Goal: Task Accomplishment & Management: Manage account settings

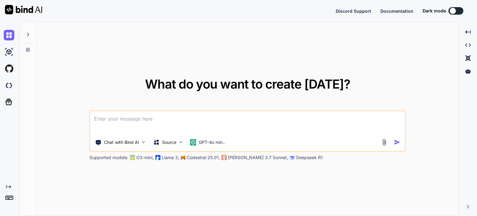
type textarea "x"
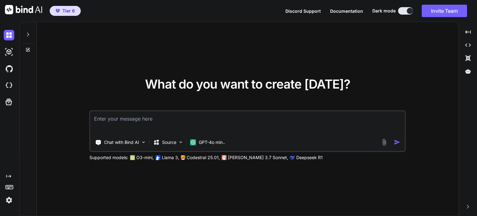
click at [373, 56] on div "What do you want to create [DATE]? Chat with Bind AI Source GPT-4o min.. Suppor…" at bounding box center [248, 119] width 422 height 194
click at [8, 203] on img at bounding box center [9, 200] width 11 height 11
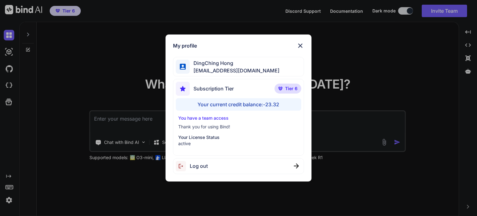
click at [130, 102] on div "My profile DingChing Hong [EMAIL_ADDRESS][DOMAIN_NAME] Subscription Tier Tier 6…" at bounding box center [238, 108] width 477 height 216
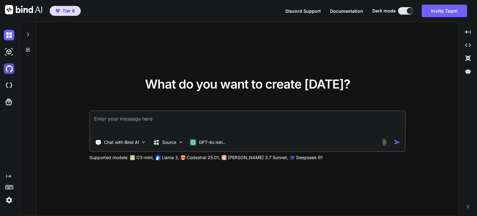
click at [11, 71] on img at bounding box center [9, 68] width 11 height 11
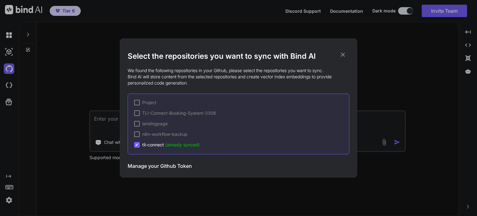
click at [138, 144] on span "✔" at bounding box center [137, 145] width 4 height 6
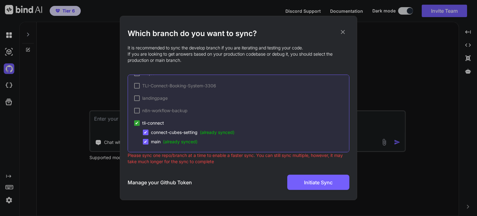
scroll to position [11, 0]
click at [154, 123] on span "tli-connect" at bounding box center [153, 122] width 22 height 6
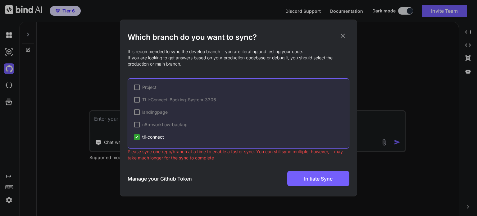
scroll to position [0, 0]
click at [167, 179] on h3 "Manage your Github Token" at bounding box center [160, 178] width 64 height 7
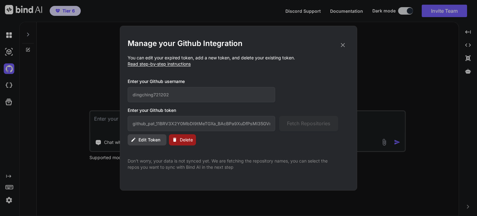
click at [136, 139] on button "Edit Token" at bounding box center [147, 139] width 39 height 11
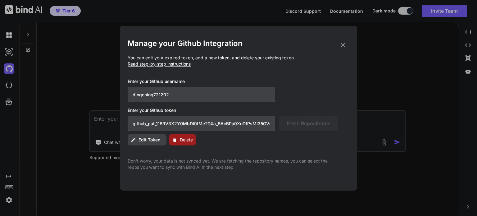
click at [150, 120] on input "github_pat_11BRV3X2Y0MbDl9tMeTGXa_BAcBPa9XuDfPsMI35GVn9kVcdaT78H34u4yoCN2i0cvHJ…" at bounding box center [202, 123] width 148 height 15
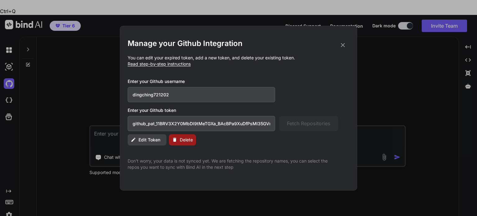
click at [243, 149] on div "Manage your Github Integration You can edit your expired token, add a new token…" at bounding box center [239, 105] width 222 height 132
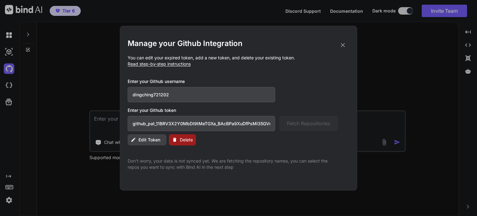
click at [338, 46] on h2 "Manage your Github Integration" at bounding box center [239, 44] width 222 height 10
click at [343, 44] on icon at bounding box center [343, 45] width 7 height 7
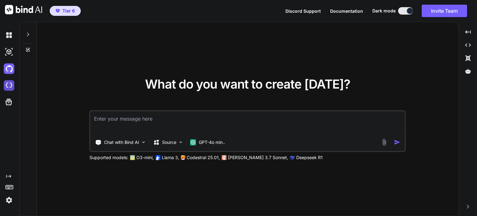
click at [8, 88] on img at bounding box center [9, 85] width 11 height 11
click at [10, 69] on img at bounding box center [9, 68] width 11 height 11
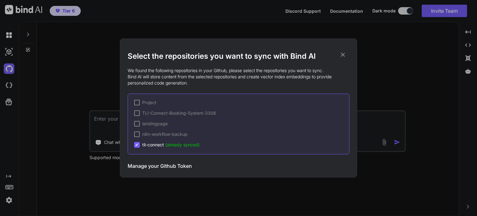
click at [150, 147] on span "tli-connect (already synced)" at bounding box center [170, 145] width 57 height 6
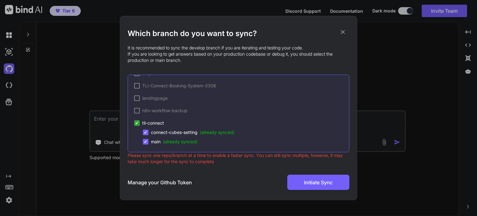
scroll to position [11, 0]
click at [172, 130] on span "connect-cubes-setting (already synced)" at bounding box center [193, 132] width 84 height 6
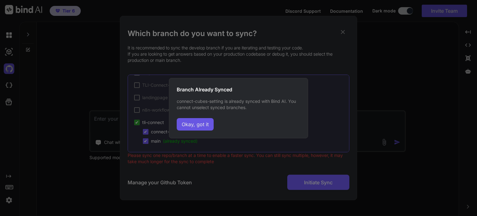
click at [201, 120] on button "Okay, got it" at bounding box center [195, 124] width 37 height 12
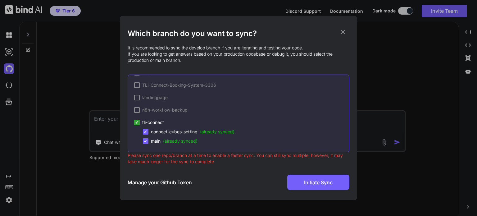
click at [158, 181] on h3 "Manage your Github Token" at bounding box center [160, 182] width 64 height 7
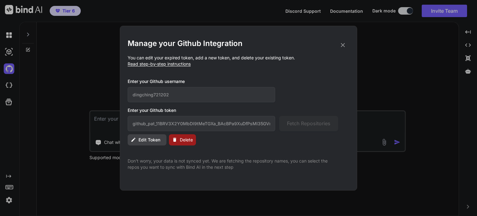
click at [181, 137] on span "Delete" at bounding box center [186, 140] width 13 height 6
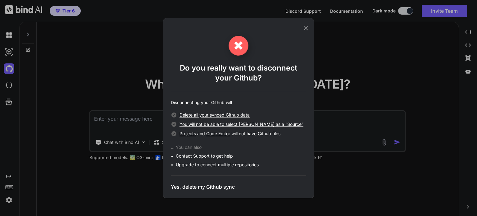
drag, startPoint x: 262, startPoint y: 89, endPoint x: 283, endPoint y: 70, distance: 28.6
click at [263, 89] on div "✖ Do you really want to disconnect your Github? Disconnecting your Github will …" at bounding box center [238, 113] width 135 height 155
click at [199, 187] on h3 "Yes, delete my Github sync" at bounding box center [203, 186] width 64 height 7
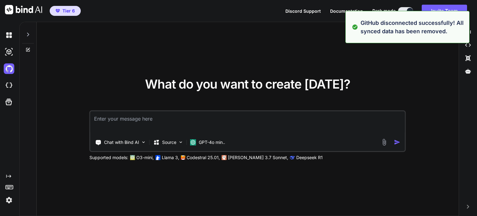
click at [393, 73] on div "What do you want to create [DATE]? Chat with Bind AI Source GPT-4o min.. Suppor…" at bounding box center [248, 119] width 422 height 194
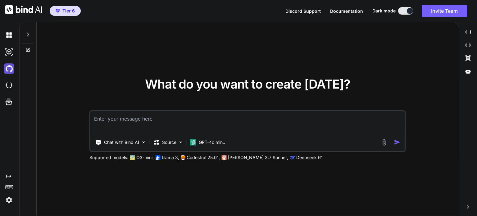
click at [10, 68] on img at bounding box center [9, 68] width 11 height 11
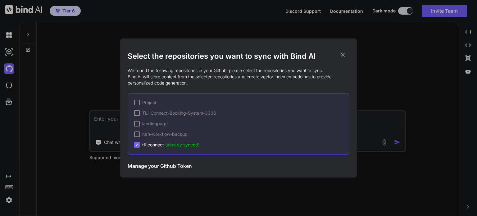
click at [13, 71] on div "Select the repositories you want to sync with Bind AI We found the following re…" at bounding box center [238, 108] width 477 height 216
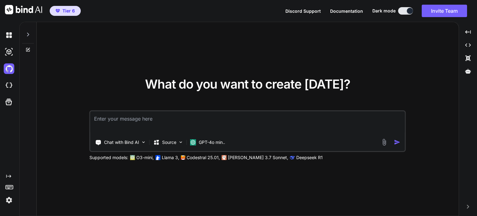
click at [57, 80] on div "What do you want to create [DATE]? Chat with Bind AI Source GPT-4o min.. Suppor…" at bounding box center [248, 119] width 422 height 194
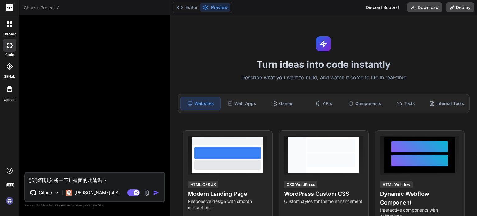
type textarea "x"
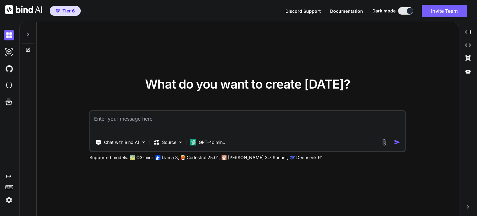
click at [350, 49] on div "What do you want to create [DATE]? Chat with Bind AI Source GPT-4o min.. Suppor…" at bounding box center [248, 119] width 422 height 194
click at [10, 70] on img at bounding box center [9, 68] width 11 height 11
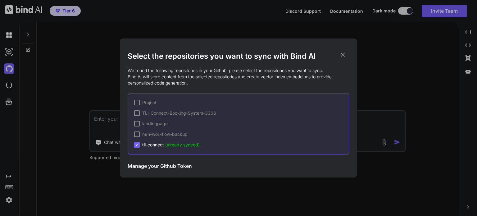
drag, startPoint x: 155, startPoint y: 161, endPoint x: 155, endPoint y: 166, distance: 5.0
click at [155, 162] on div "Manage your Github Token Initiate Sync" at bounding box center [239, 165] width 222 height 15
click at [155, 166] on h3 "Manage your Github Token" at bounding box center [160, 165] width 64 height 7
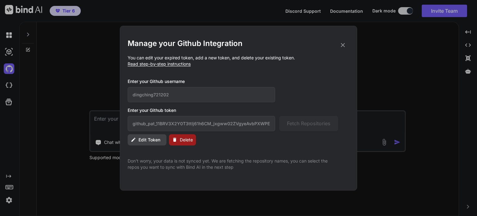
click at [343, 45] on icon at bounding box center [343, 45] width 4 height 4
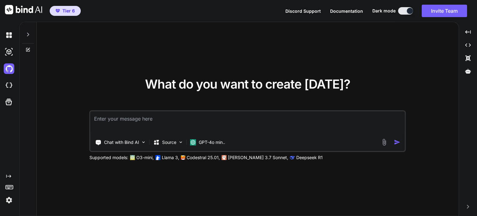
drag, startPoint x: 59, startPoint y: 161, endPoint x: 30, endPoint y: 190, distance: 40.9
click at [58, 162] on div "What do you want to create [DATE]? Chat with Bind AI Source GPT-4o min.. Suppor…" at bounding box center [248, 119] width 422 height 194
click at [11, 200] on img at bounding box center [9, 200] width 11 height 11
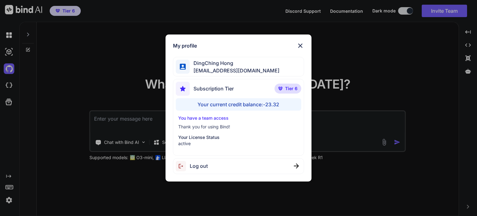
click at [201, 165] on span "Log out" at bounding box center [199, 165] width 18 height 7
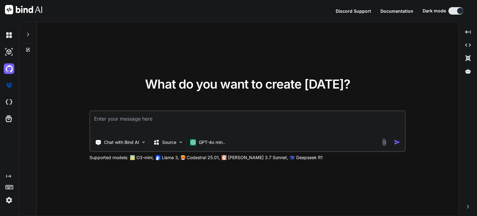
type textarea "x"
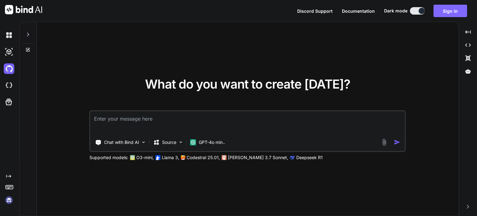
click at [446, 10] on button "Sign in" at bounding box center [451, 11] width 34 height 12
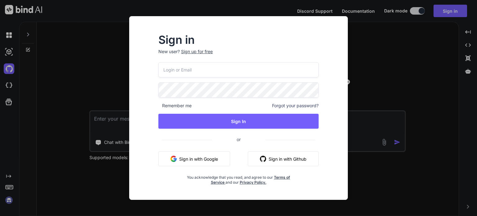
click at [193, 160] on button "Sign in with Google" at bounding box center [194, 158] width 72 height 15
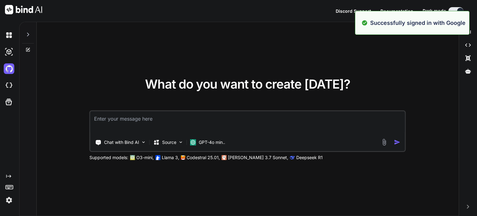
click at [57, 131] on div "What do you want to create [DATE]? Chat with Bind AI Source GPT-4o min.. Suppor…" at bounding box center [248, 119] width 422 height 194
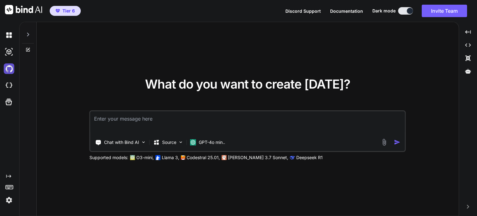
click at [11, 71] on img at bounding box center [9, 68] width 11 height 11
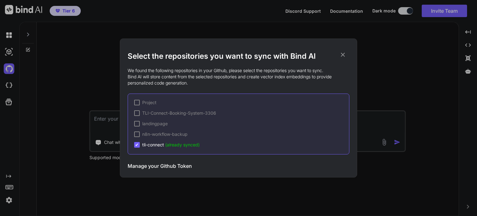
click at [165, 147] on span "tli-connect (already synced)" at bounding box center [170, 145] width 57 height 6
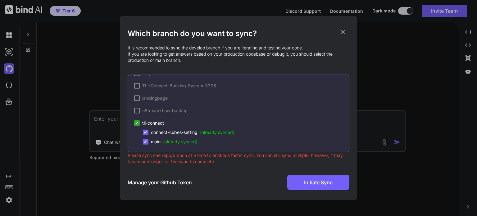
scroll to position [11, 0]
click at [159, 131] on span "connect-cubes-setting (already synced)" at bounding box center [193, 132] width 84 height 6
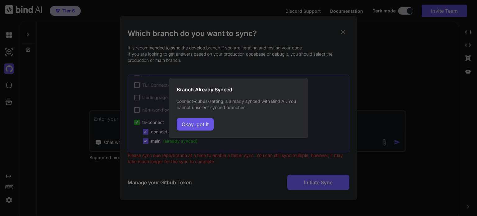
click at [207, 120] on button "Okay, got it" at bounding box center [195, 124] width 37 height 12
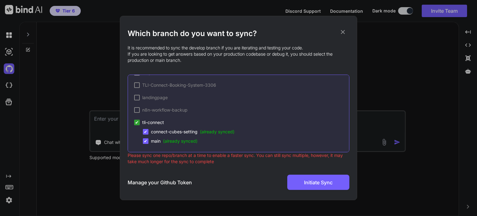
click at [147, 141] on span "✔" at bounding box center [146, 141] width 4 height 6
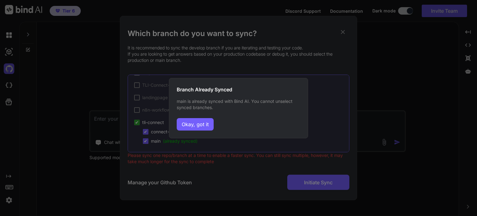
click at [195, 131] on div "Branch Already Synced main is already synced with Bind AI. You cannot unselect …" at bounding box center [238, 108] width 139 height 60
click at [194, 129] on button "Okay, got it" at bounding box center [195, 124] width 37 height 12
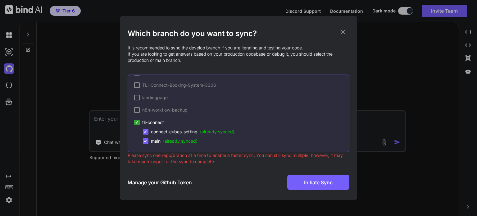
click at [172, 184] on h3 "Manage your Github Token" at bounding box center [160, 182] width 64 height 7
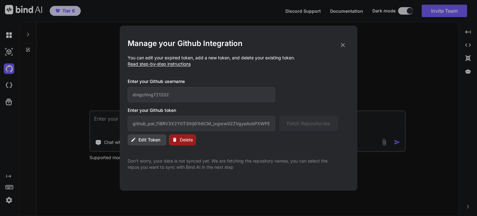
click at [189, 140] on span "Delete" at bounding box center [186, 140] width 13 height 6
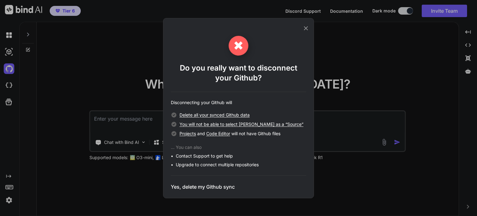
click at [206, 187] on h3 "Yes, delete my Github sync" at bounding box center [203, 186] width 64 height 7
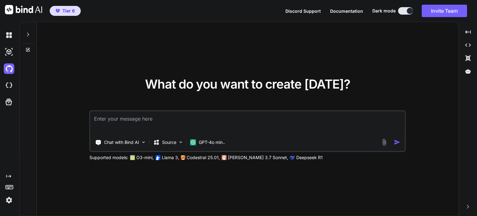
click at [217, 185] on div "What do you want to create [DATE]? Chat with Bind AI Source GPT-4o min.. Suppor…" at bounding box center [248, 119] width 422 height 194
click at [13, 68] on img at bounding box center [9, 68] width 11 height 11
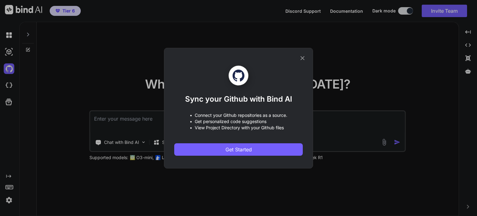
click at [301, 57] on icon at bounding box center [302, 58] width 7 height 7
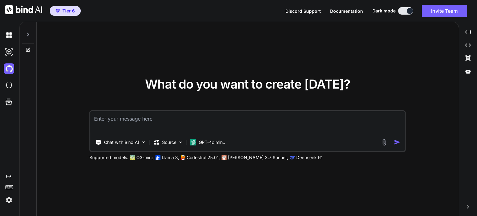
drag, startPoint x: 85, startPoint y: 73, endPoint x: 60, endPoint y: 74, distance: 24.9
click at [84, 73] on div "What do you want to create [DATE]? Chat with Bind AI Source GPT-4o min.. Suppor…" at bounding box center [248, 119] width 422 height 194
click at [10, 70] on img at bounding box center [9, 68] width 11 height 11
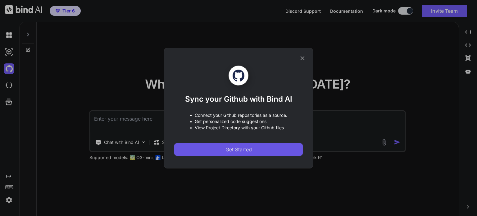
click at [204, 152] on button "Get Started" at bounding box center [238, 149] width 129 height 12
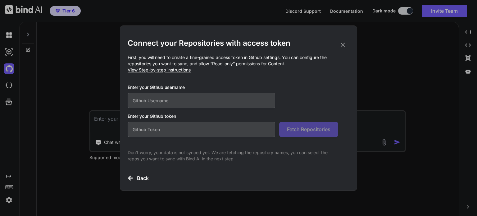
click at [171, 98] on input "text" at bounding box center [202, 100] width 148 height 15
click at [171, 131] on input "text" at bounding box center [202, 129] width 148 height 15
paste input "github_pat_11BRV3X2Y0MbDl9tMeTGXa_BAcBPa9XuDfPsMI35GVn9kVcdaT78H34u4yoCN2i0cvHJ…"
type input "github_pat_11BRV3X2Y0MbDl9tMeTGXa_BAcBPa9XuDfPsMI35GVn9kVcdaT78H34u4yoCN2i0cvHJ…"
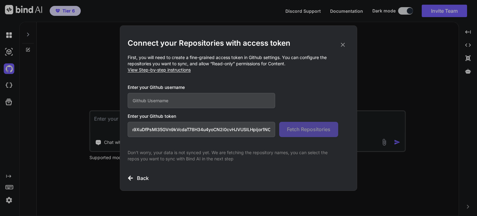
scroll to position [0, 0]
click at [175, 101] on input "text" at bounding box center [202, 100] width 148 height 15
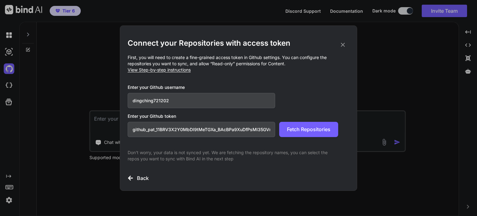
type input "dingching721202"
drag, startPoint x: 238, startPoint y: 80, endPoint x: 282, endPoint y: 100, distance: 48.9
click at [238, 80] on div "Connect your Repositories with access token First, you will need to create a fi…" at bounding box center [239, 110] width 222 height 144
click at [307, 133] on button "Fetch Repositories" at bounding box center [308, 129] width 59 height 15
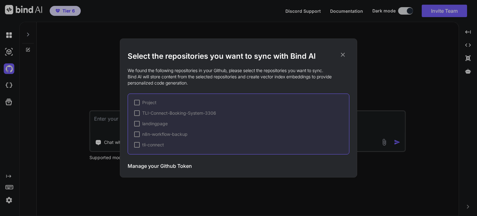
click at [136, 146] on div at bounding box center [137, 145] width 6 height 6
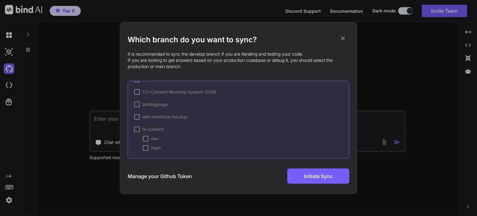
scroll to position [11, 0]
click at [146, 148] on div at bounding box center [146, 147] width 6 height 6
click at [149, 141] on div "dev ✔ main" at bounding box center [241, 143] width 215 height 16
click at [148, 139] on div at bounding box center [146, 138] width 6 height 6
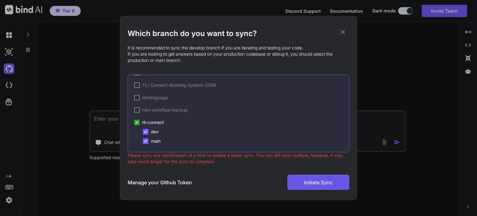
click at [315, 185] on span "Initiate Sync" at bounding box center [318, 182] width 29 height 7
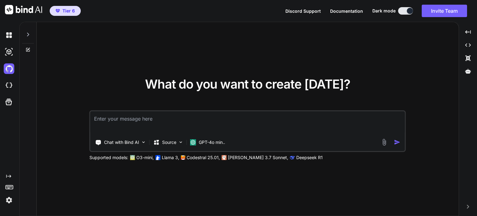
click at [397, 57] on div "What do you want to create [DATE]? Chat with Bind AI Source GPT-4o min.. Suppor…" at bounding box center [248, 119] width 422 height 194
click at [7, 85] on img at bounding box center [9, 85] width 11 height 11
click at [312, 83] on span "What do you want to create [DATE]?" at bounding box center [247, 83] width 205 height 15
click at [126, 96] on div "What do you want to create [DATE]? Chat with Bind AI Source GPT-4o min.. Suppor…" at bounding box center [247, 119] width 317 height 83
drag, startPoint x: 307, startPoint y: 163, endPoint x: 251, endPoint y: 176, distance: 58.1
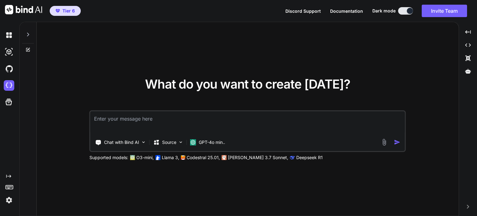
click at [302, 166] on div "What do you want to create [DATE]? Chat with Bind AI Source GPT-4o min.. Suppor…" at bounding box center [248, 119] width 422 height 194
click at [207, 143] on p "GPT-4o min.." at bounding box center [212, 142] width 26 height 6
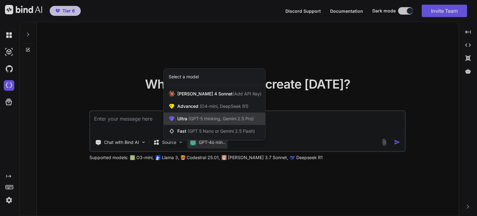
click at [202, 121] on span "Ultra (GPT-5 thinking, Gemini 2.5 Pro)" at bounding box center [215, 119] width 76 height 6
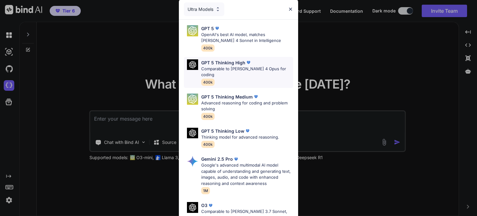
click at [232, 61] on p "GPT 5 Thinking High" at bounding box center [223, 62] width 44 height 7
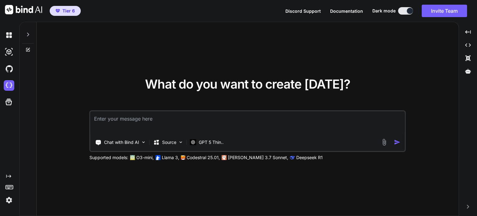
click at [183, 189] on div "What do you want to create today? Chat with Bind AI Source GPT 5 Thin.. Support…" at bounding box center [248, 119] width 422 height 194
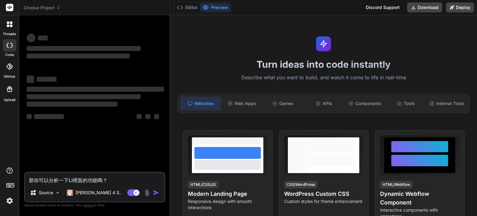
drag, startPoint x: 120, startPoint y: 182, endPoint x: 30, endPoint y: 182, distance: 89.5
click at [33, 182] on textarea "那你可以分析一下LI裡面的功能嗎？" at bounding box center [94, 178] width 139 height 11
type textarea "x"
type textarea "那"
type textarea "x"
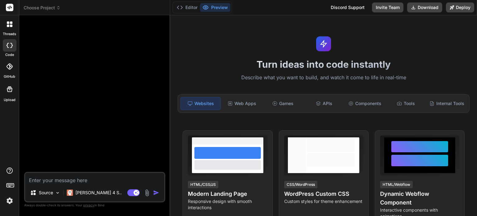
type textarea "x"
click at [133, 159] on div at bounding box center [95, 96] width 140 height 152
click at [12, 71] on div at bounding box center [10, 67] width 14 height 14
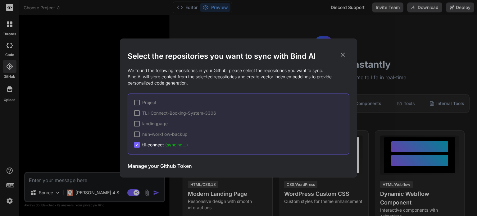
click at [343, 54] on icon at bounding box center [343, 55] width 4 height 4
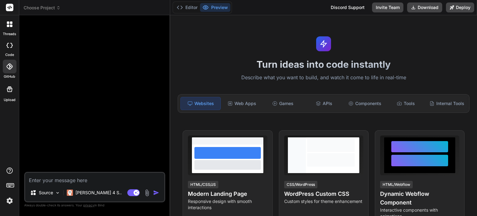
click at [94, 114] on div at bounding box center [95, 96] width 140 height 152
click at [49, 3] on header "Choose Project Created with Pixso." at bounding box center [94, 7] width 151 height 15
click at [50, 7] on span "Choose Project" at bounding box center [42, 8] width 37 height 6
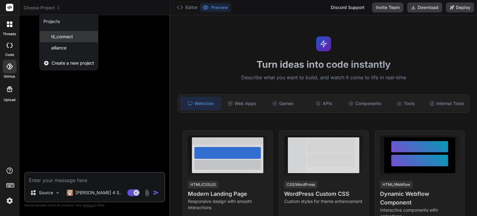
click at [61, 39] on span "tli_connect" at bounding box center [62, 37] width 22 height 6
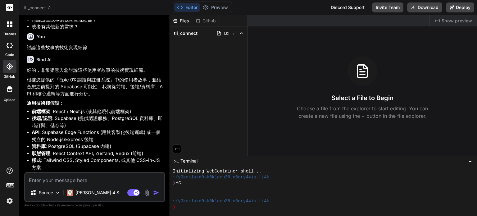
scroll to position [1121, 0]
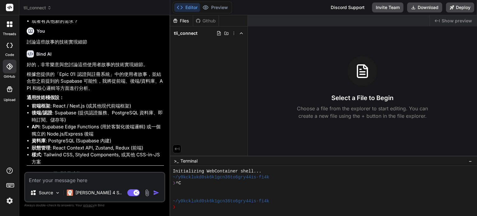
click at [44, 8] on span "tli_connect" at bounding box center [38, 8] width 28 height 6
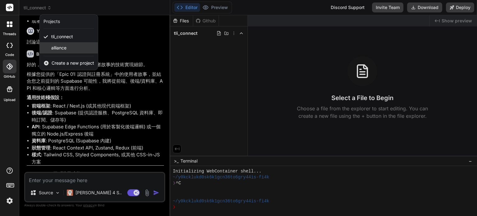
click at [49, 47] on div "alliance" at bounding box center [69, 47] width 58 height 11
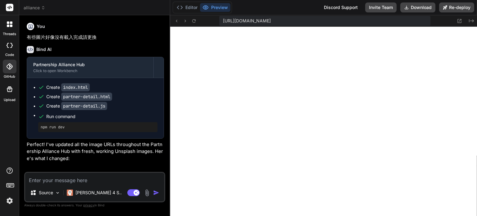
scroll to position [286, 0]
type textarea "x"
